Goal: Transaction & Acquisition: Download file/media

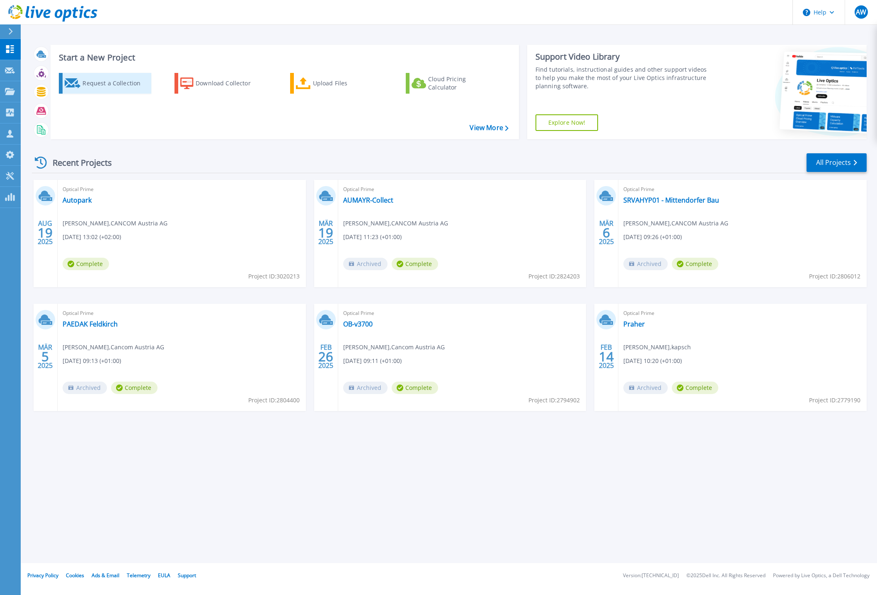
click at [109, 85] on div "Request a Collection" at bounding box center [116, 83] width 66 height 17
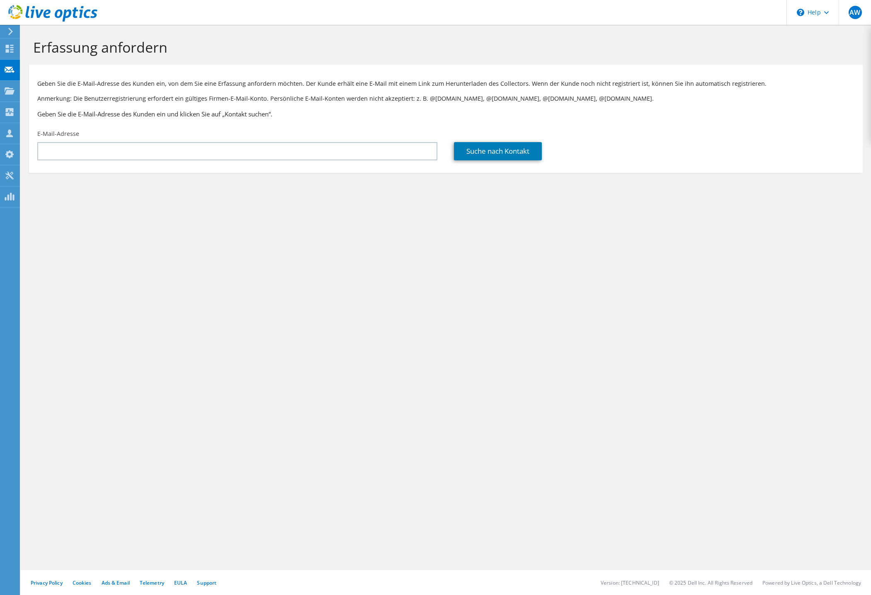
click at [7, 33] on icon at bounding box center [10, 31] width 6 height 7
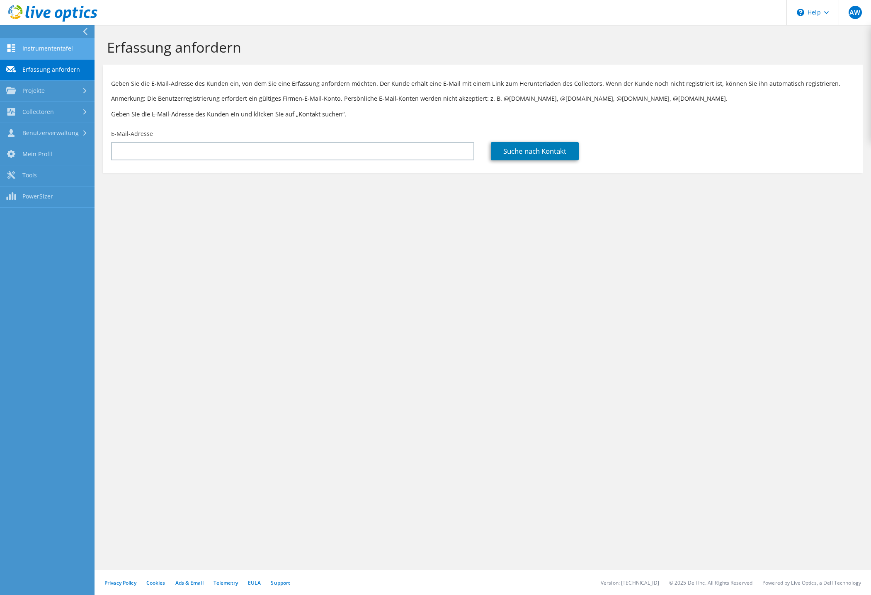
click at [44, 51] on link "Instrumententafel" at bounding box center [47, 49] width 95 height 21
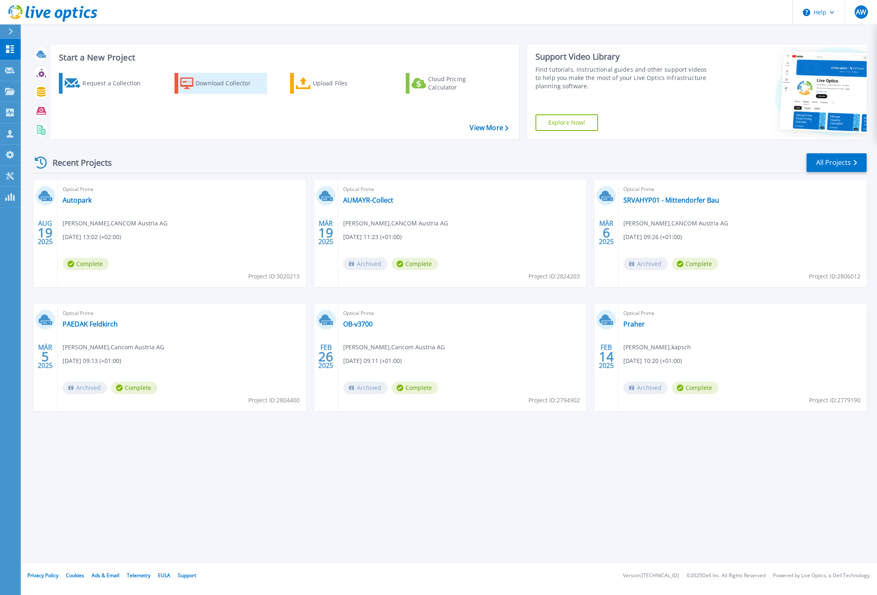
click at [220, 83] on div "Download Collector" at bounding box center [229, 83] width 66 height 17
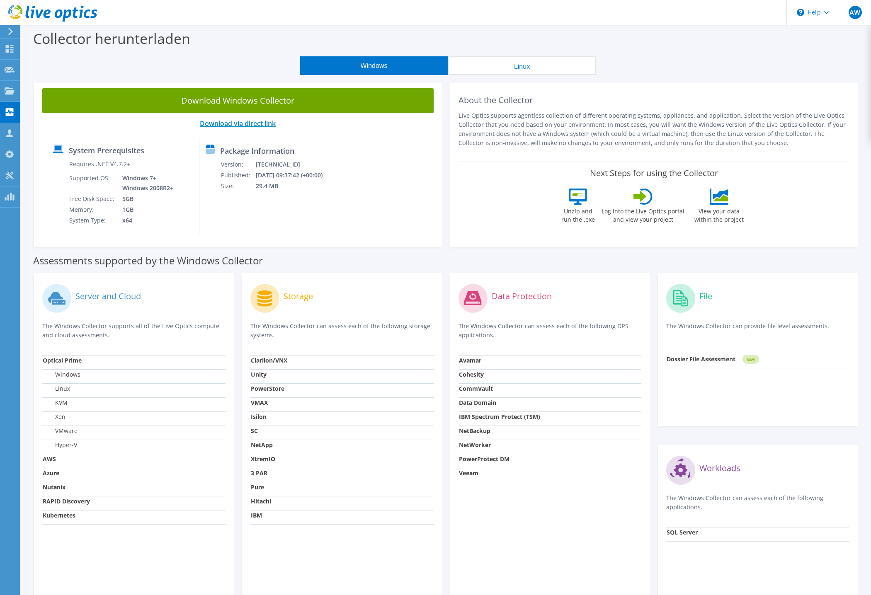
click at [260, 123] on link "Download via direct link" at bounding box center [238, 123] width 76 height 9
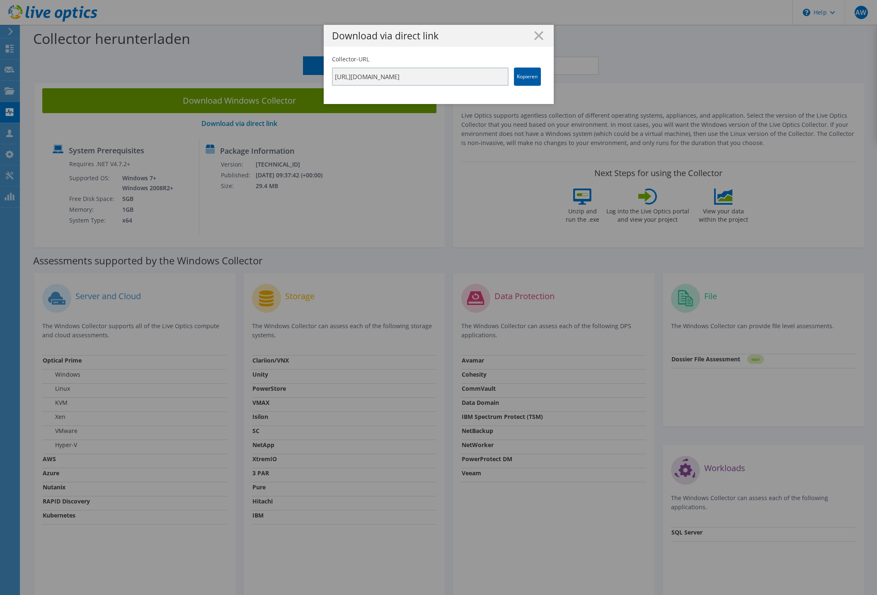
click at [515, 78] on link "Kopieren" at bounding box center [527, 77] width 27 height 18
click at [535, 35] on line at bounding box center [539, 36] width 8 height 8
